Goal: Task Accomplishment & Management: Manage account settings

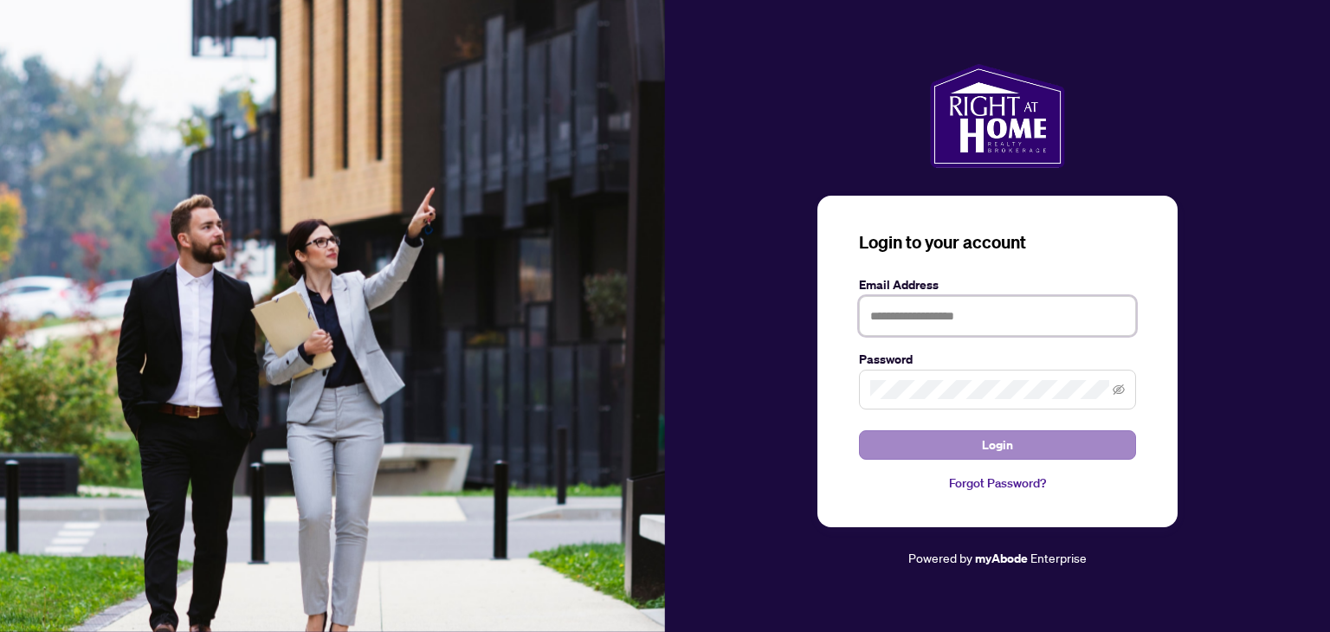
type input "**********"
click at [987, 444] on span "Login" at bounding box center [997, 445] width 31 height 28
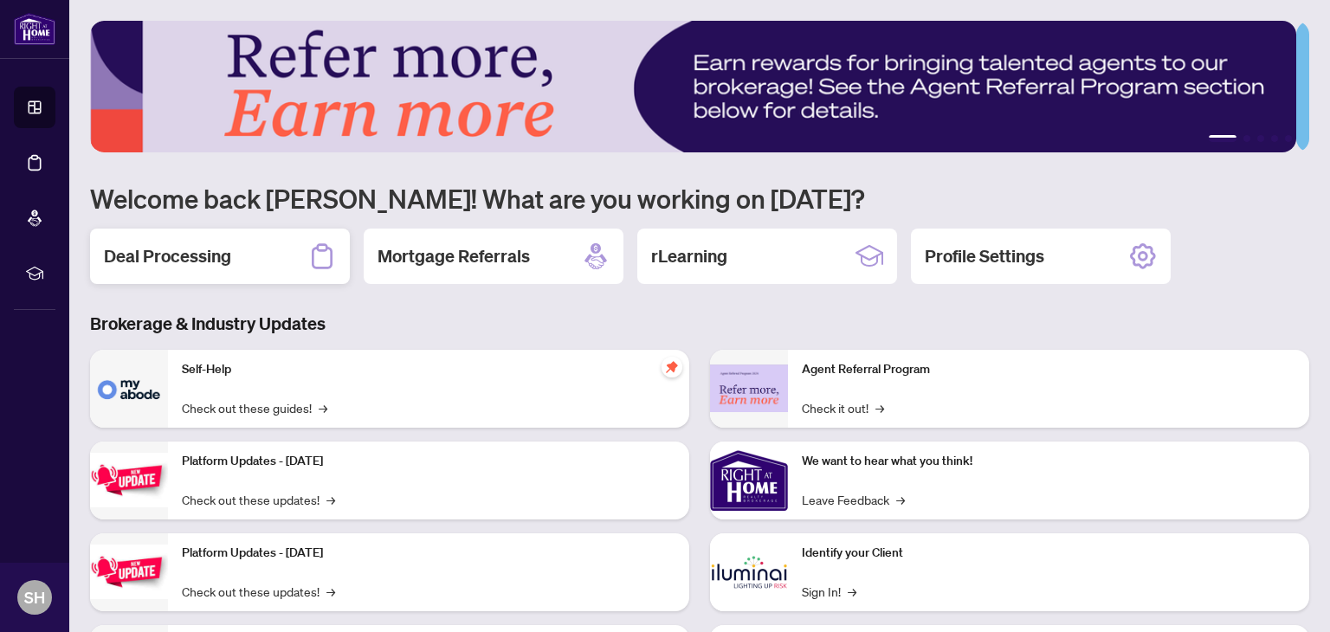
click at [172, 247] on h2 "Deal Processing" at bounding box center [167, 256] width 127 height 24
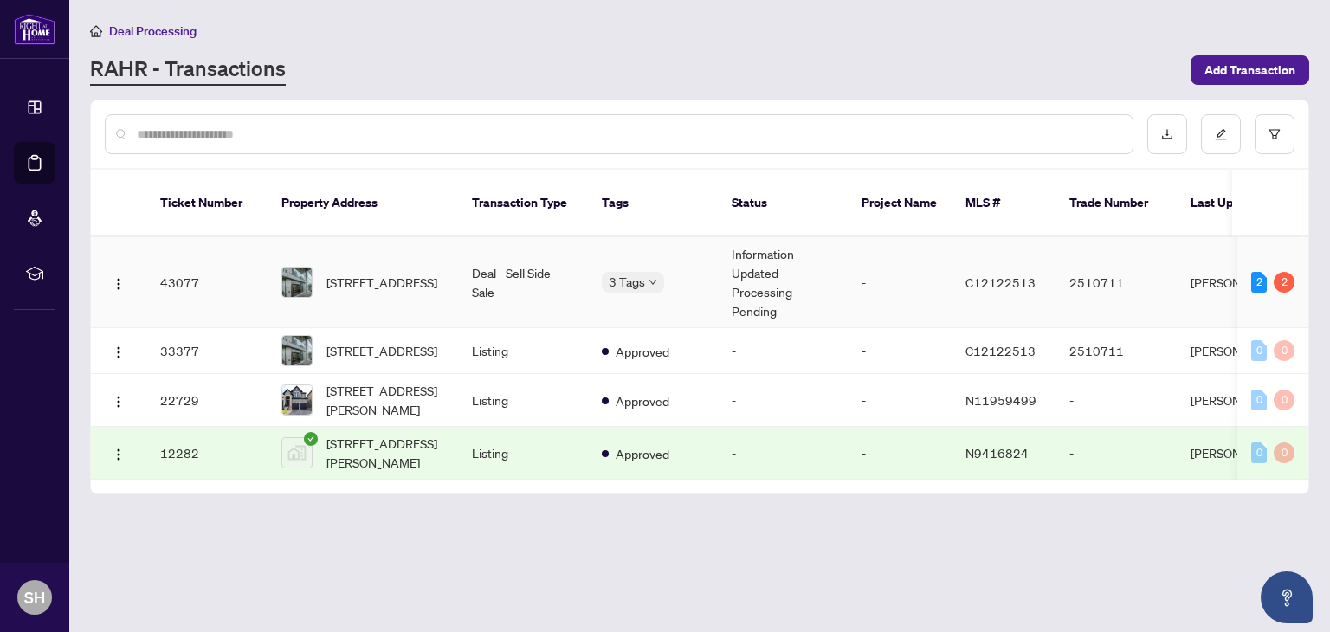
click at [236, 258] on td "43077" at bounding box center [206, 282] width 121 height 91
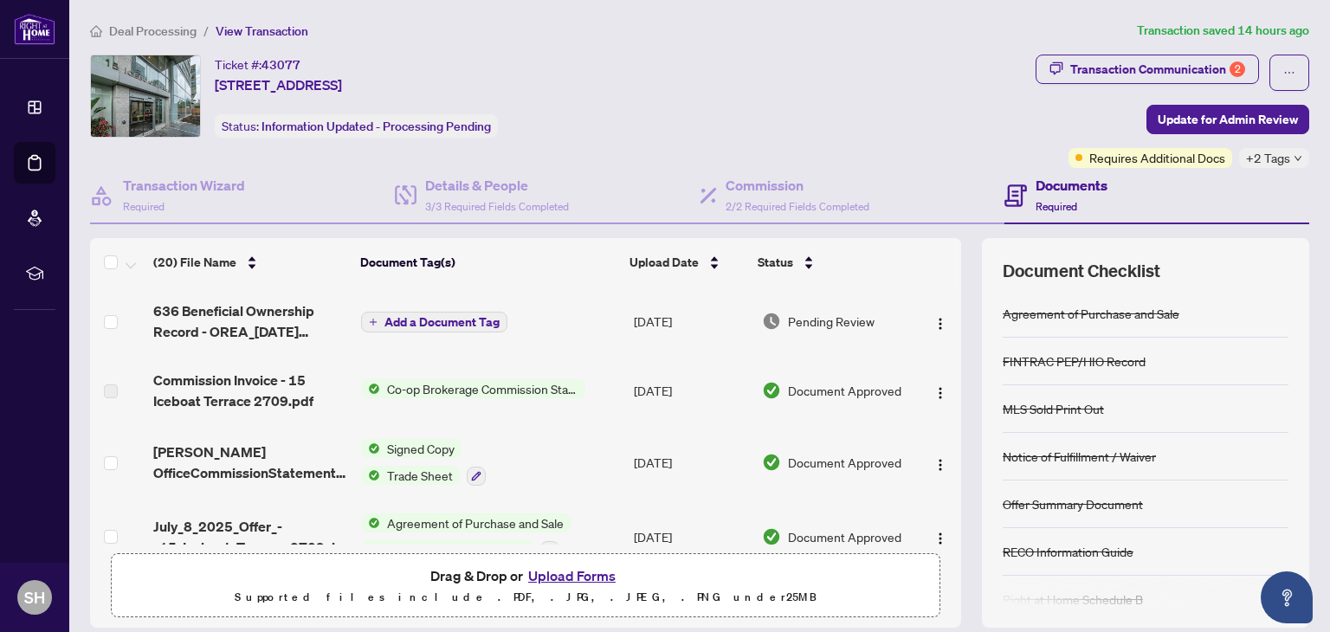
click at [560, 575] on button "Upload Forms" at bounding box center [572, 576] width 98 height 23
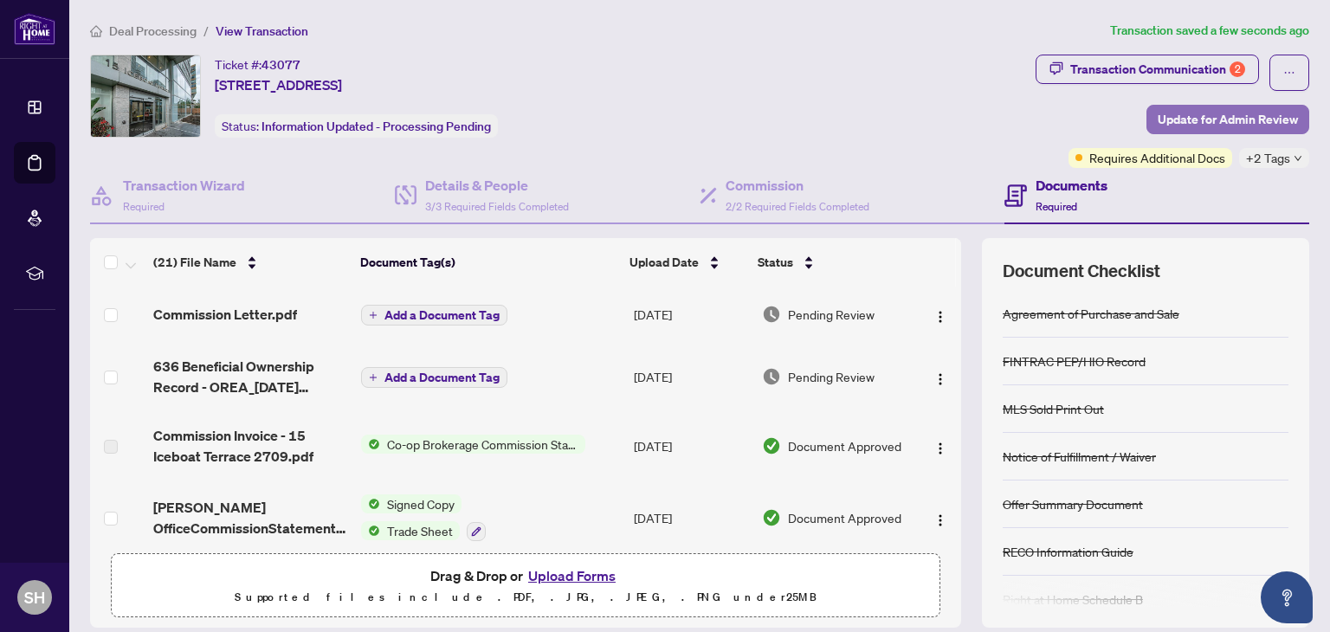
click at [1253, 113] on span "Update for Admin Review" at bounding box center [1228, 120] width 140 height 28
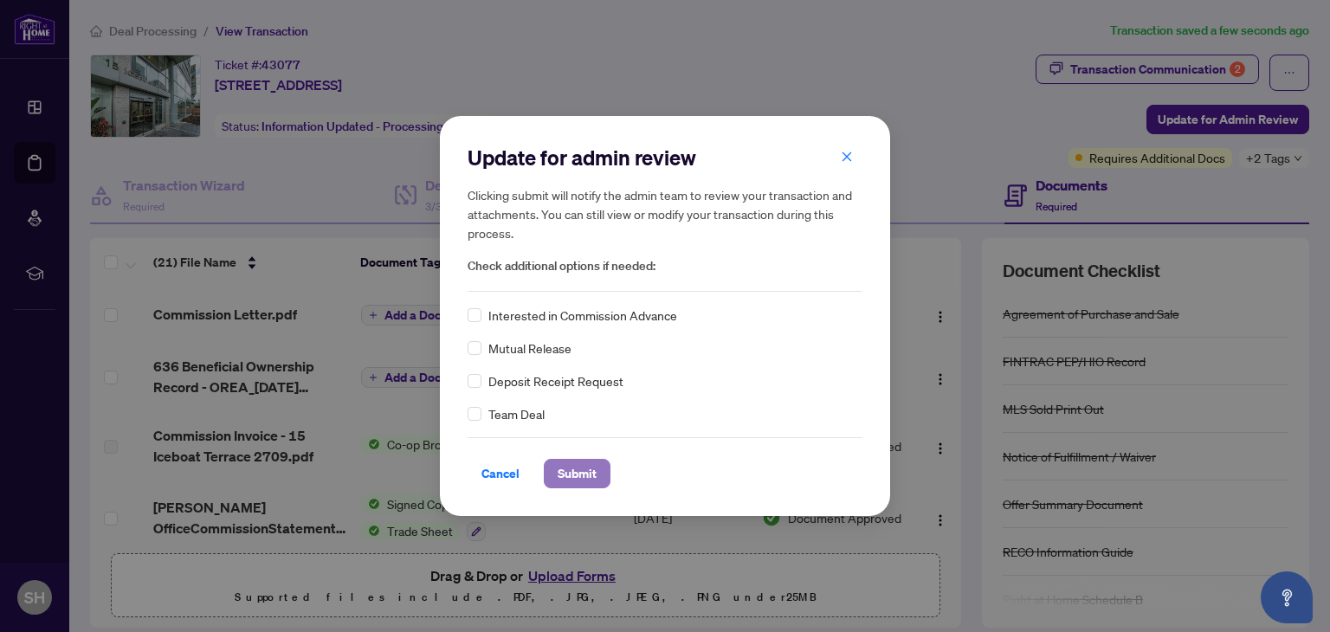
click at [581, 466] on span "Submit" at bounding box center [577, 474] width 39 height 28
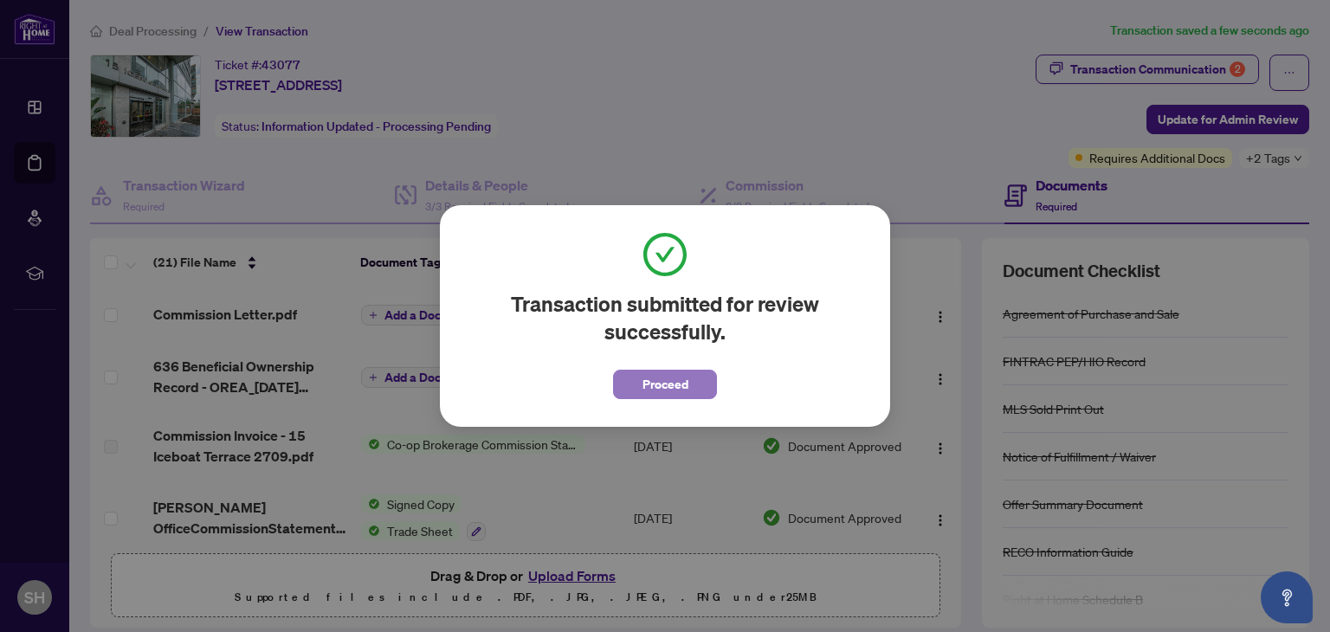
click at [666, 389] on span "Proceed" at bounding box center [666, 385] width 46 height 28
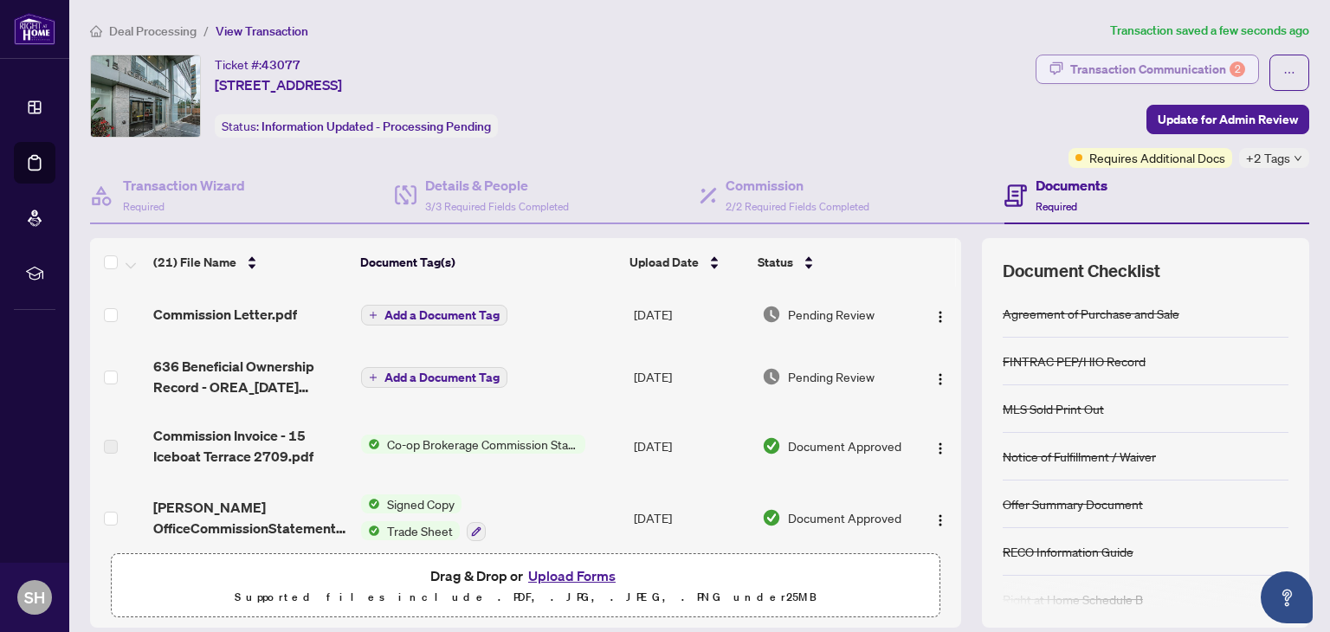
click at [1161, 63] on div "Transaction Communication 2" at bounding box center [1158, 69] width 175 height 28
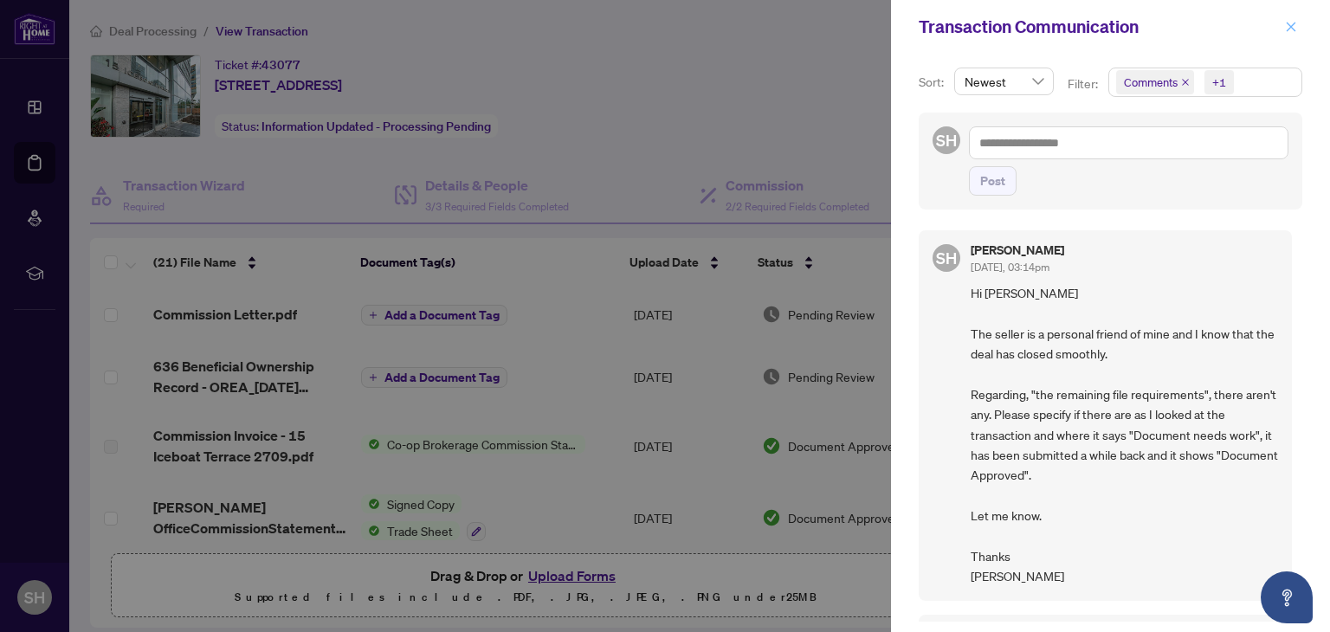
click at [1293, 28] on icon "close" at bounding box center [1291, 27] width 12 height 12
